Goal: Task Accomplishment & Management: Use online tool/utility

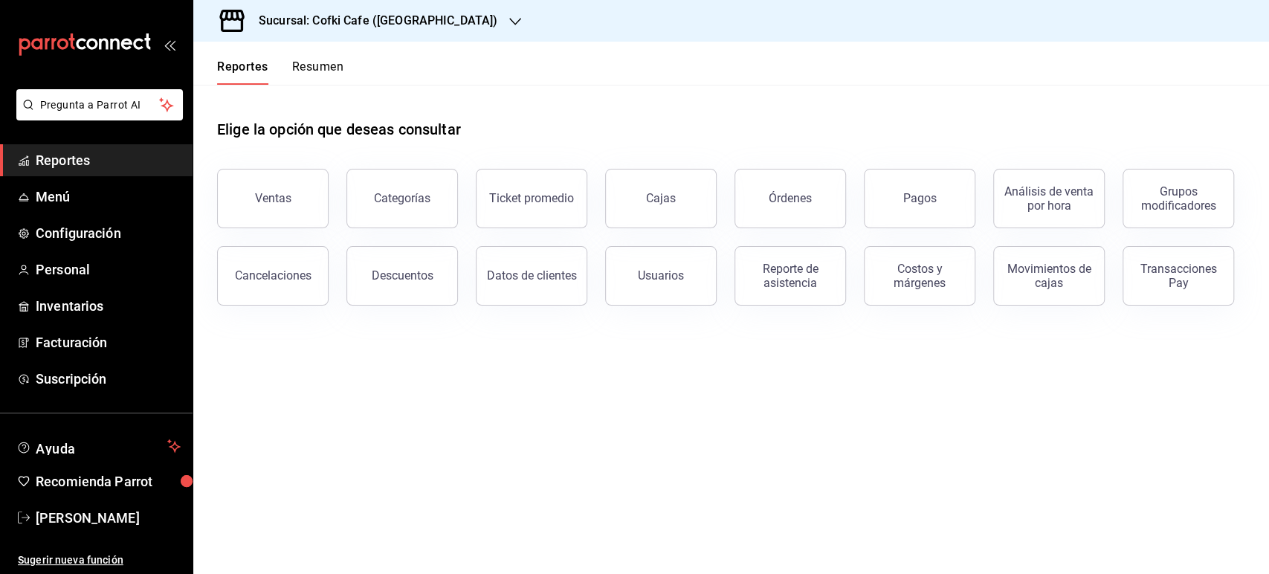
drag, startPoint x: 822, startPoint y: 199, endPoint x: 713, endPoint y: 211, distance: 109.9
click at [823, 198] on button "Órdenes" at bounding box center [789, 198] width 111 height 59
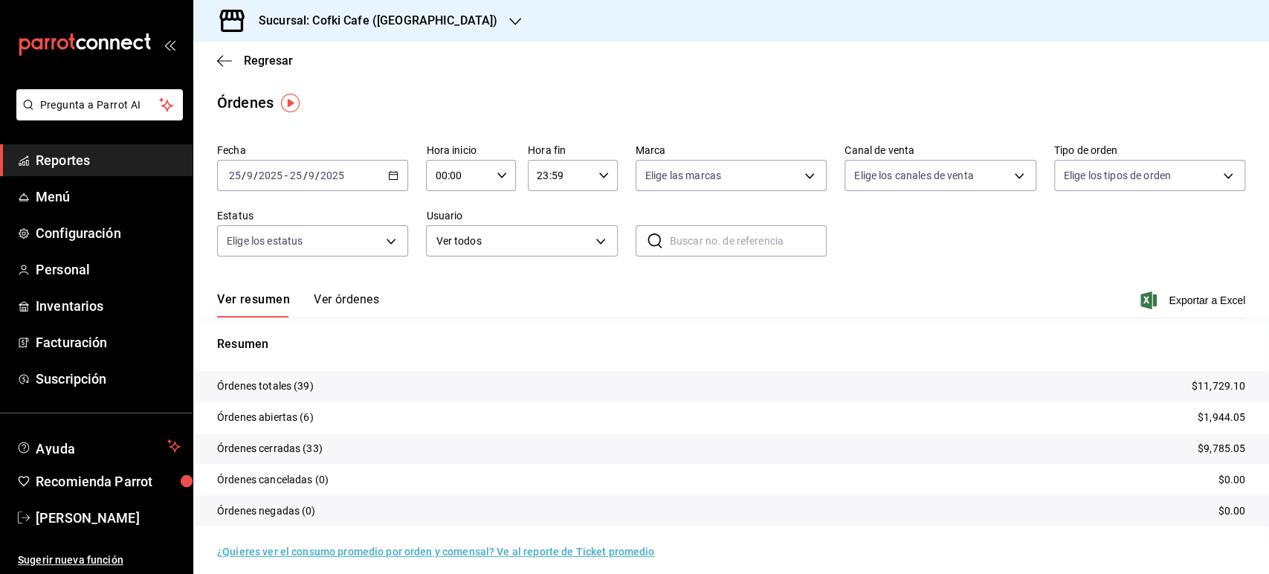
click at [398, 28] on h3 "Sucursal: Cofki Cafe ([GEOGRAPHIC_DATA])" at bounding box center [372, 21] width 251 height 18
click at [345, 66] on div "Cofki Kid-Friendly Café (MTY)" at bounding box center [304, 64] width 199 height 16
click at [450, 7] on div "Sucursal: Cofki Kid-Friendly Café (MTY)" at bounding box center [355, 21] width 300 height 42
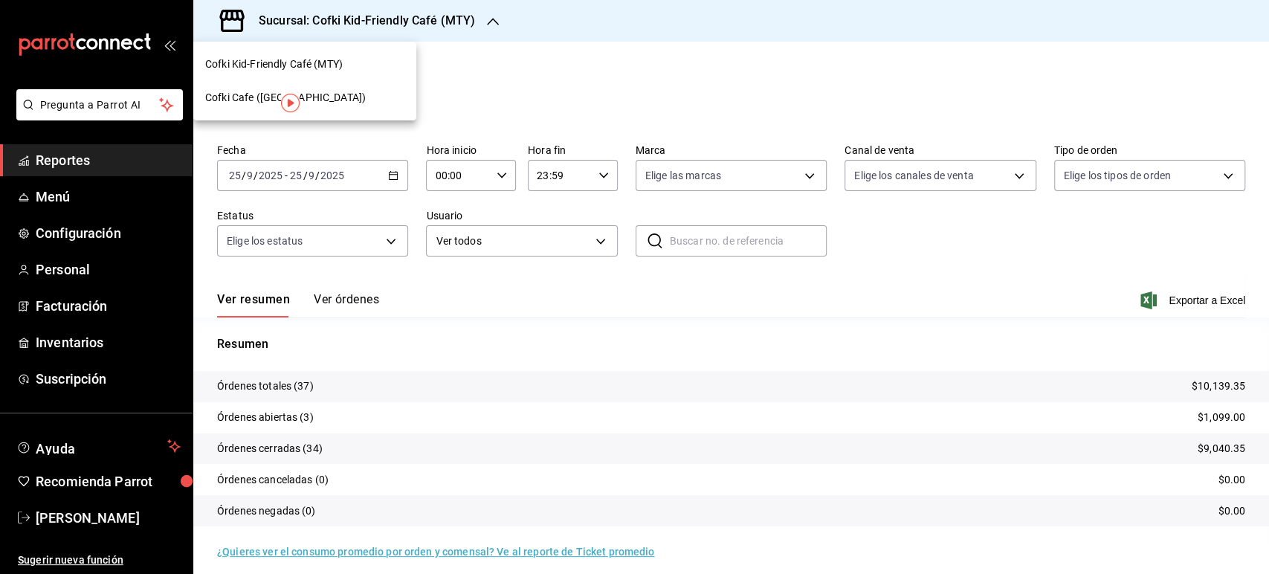
click at [358, 87] on div "Cofki Cafe ([GEOGRAPHIC_DATA])" at bounding box center [304, 97] width 223 height 33
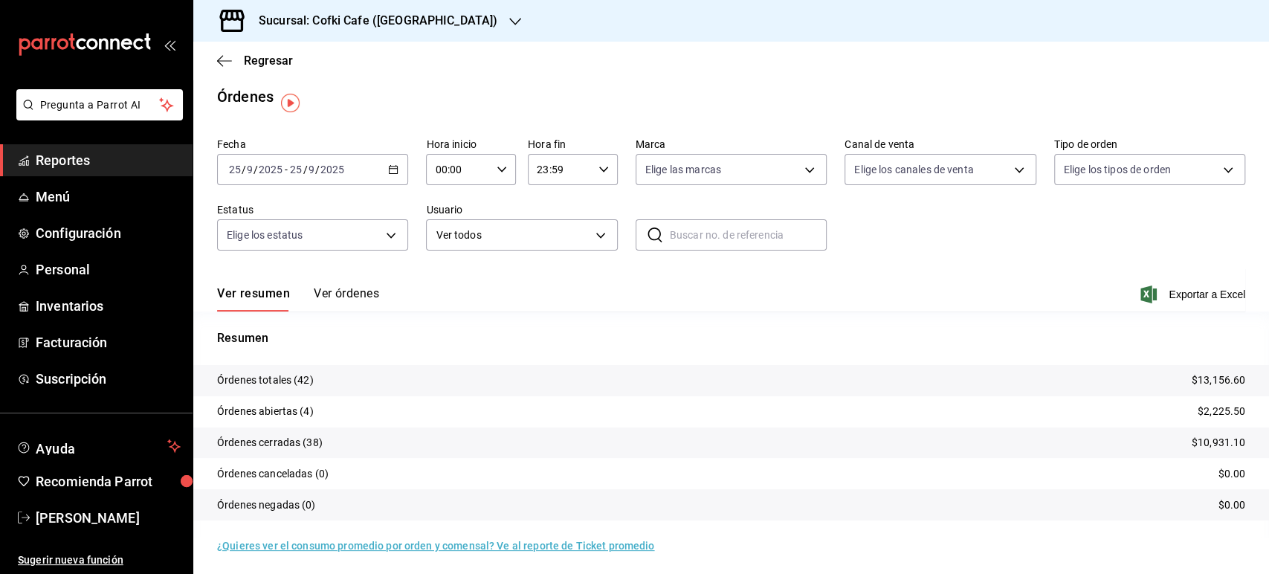
scroll to position [10, 0]
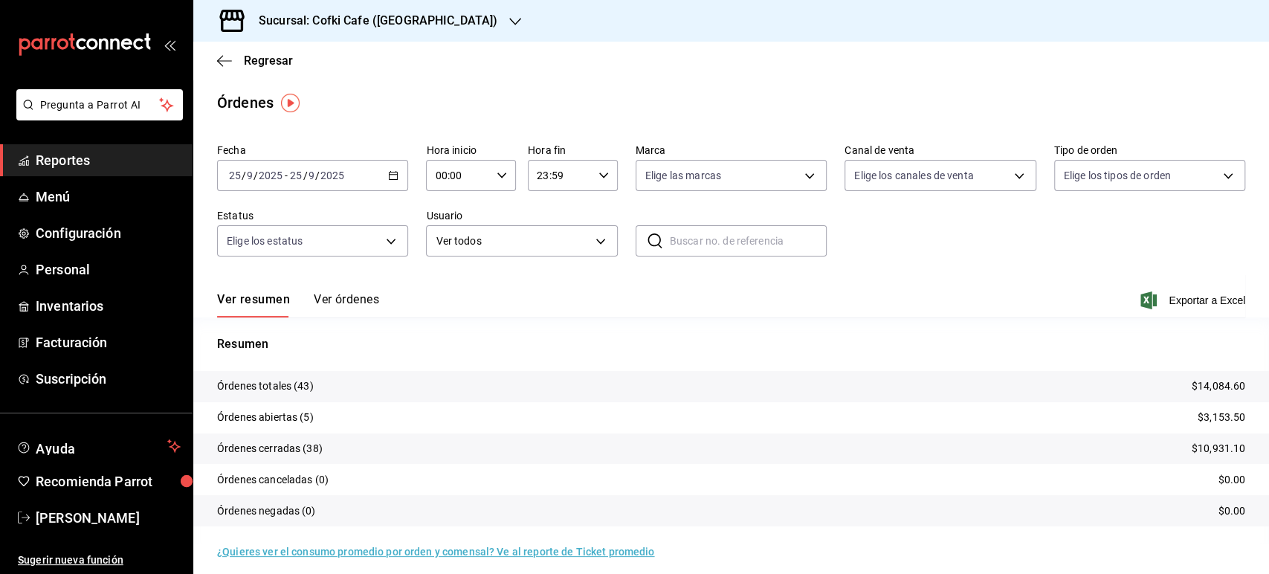
click at [337, 295] on button "Ver órdenes" at bounding box center [346, 304] width 65 height 25
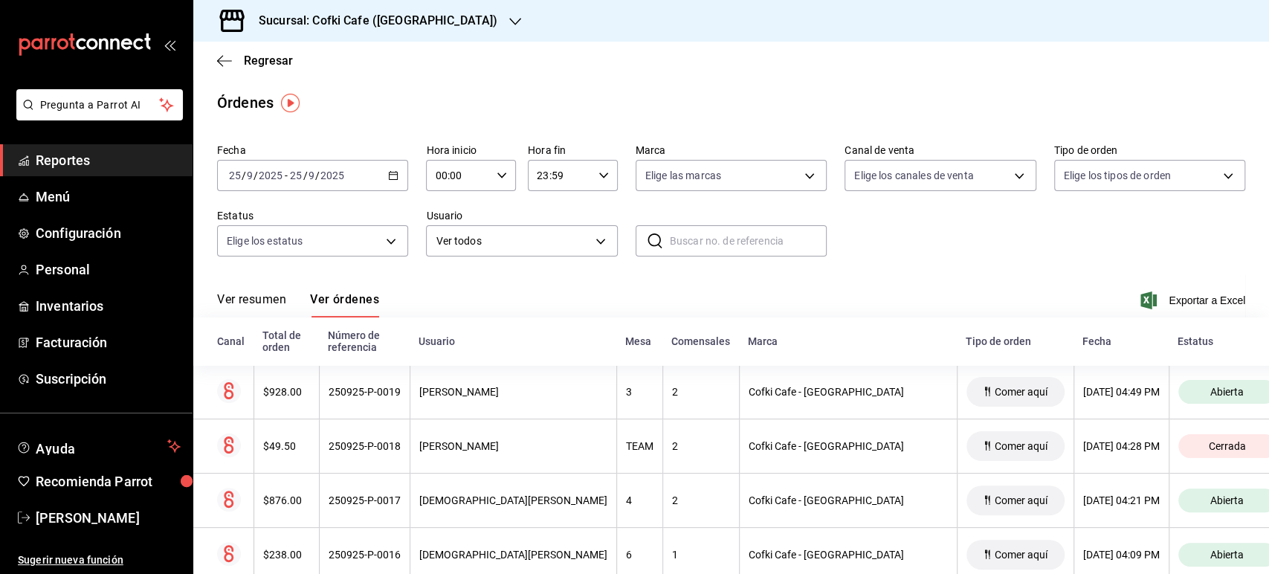
click at [276, 303] on button "Ver resumen" at bounding box center [251, 304] width 69 height 25
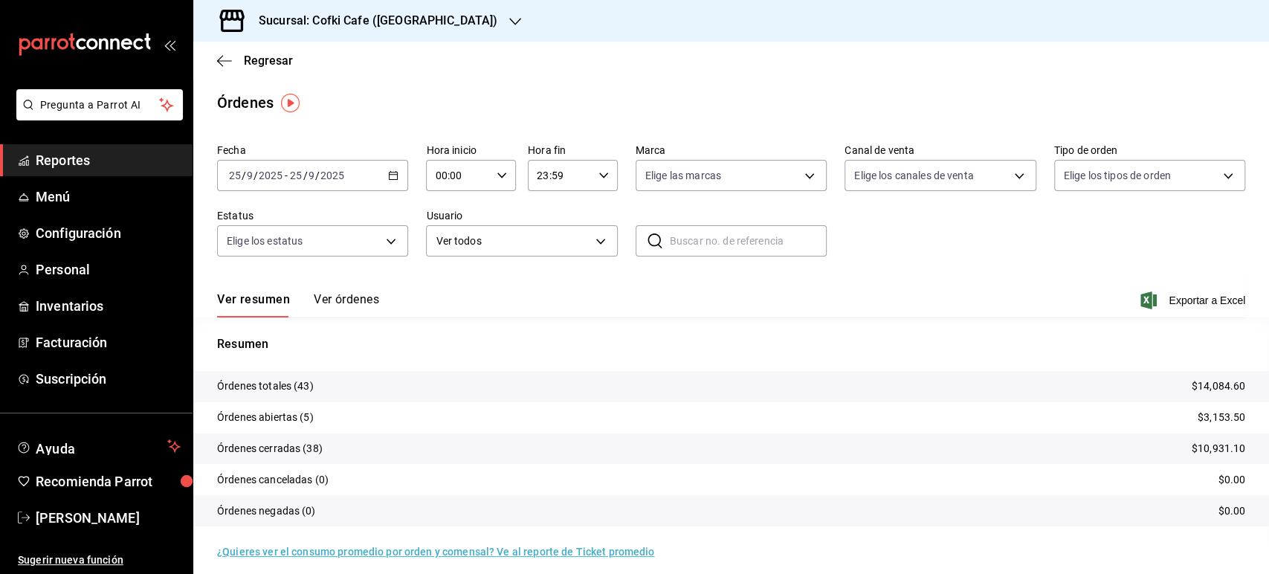
click at [387, 17] on h3 "Sucursal: Cofki Cafe ([GEOGRAPHIC_DATA])" at bounding box center [372, 21] width 251 height 18
click at [340, 72] on div "Cofki Kid-Friendly Café (MTY)" at bounding box center [304, 64] width 223 height 33
